Goal: Find specific page/section

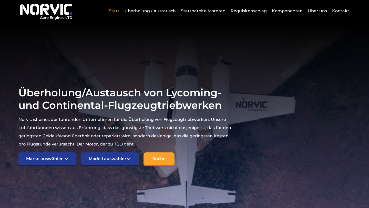
scroll to position [43, 0]
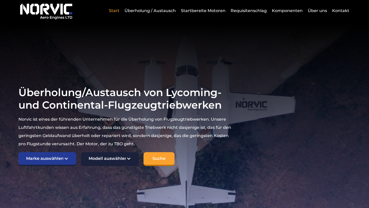
click at [121, 152] on select "Modell auswählen Amerikanischer Meister 7KCAB Bellanca Citabria IO-320-E2A Buch…" at bounding box center [110, 159] width 58 height 14
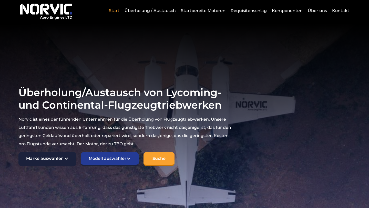
click at [64, 152] on select "Marke auswählen TCM Kontinental Lycoming" at bounding box center [47, 159] width 58 height 14
select select "Lycoming"
click at [18, 152] on select "Marke auswählen TCM Kontinental Lycoming" at bounding box center [47, 159] width 58 height 14
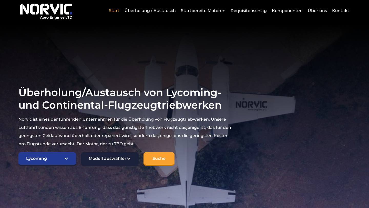
click at [129, 152] on select "Modell auswählen Amerikanischer Meister 7KCAB Bellanca Citabria IO-320-E2A Buch…" at bounding box center [110, 159] width 58 height 14
select select "649"
click at [81, 152] on select "Modell auswählen Amerikanischer Meister 7KCAB Bellanca Citabria IO-320-E2A Buch…" at bounding box center [110, 159] width 58 height 14
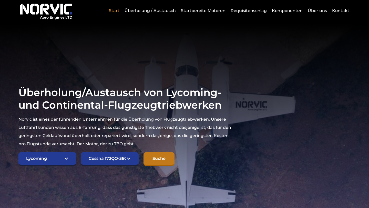
click at [164, 152] on input "Suche" at bounding box center [158, 159] width 31 height 14
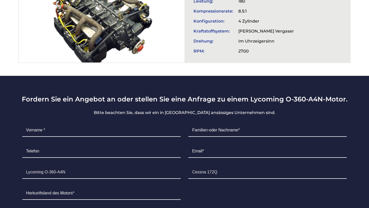
scroll to position [251, 0]
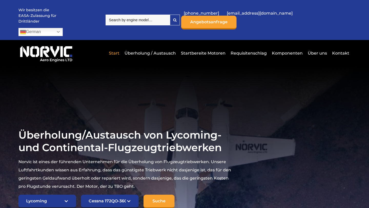
select select "Lycoming"
select select "649"
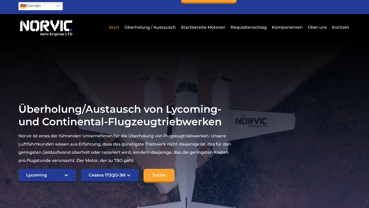
scroll to position [29, 0]
